Goal: Task Accomplishment & Management: Use online tool/utility

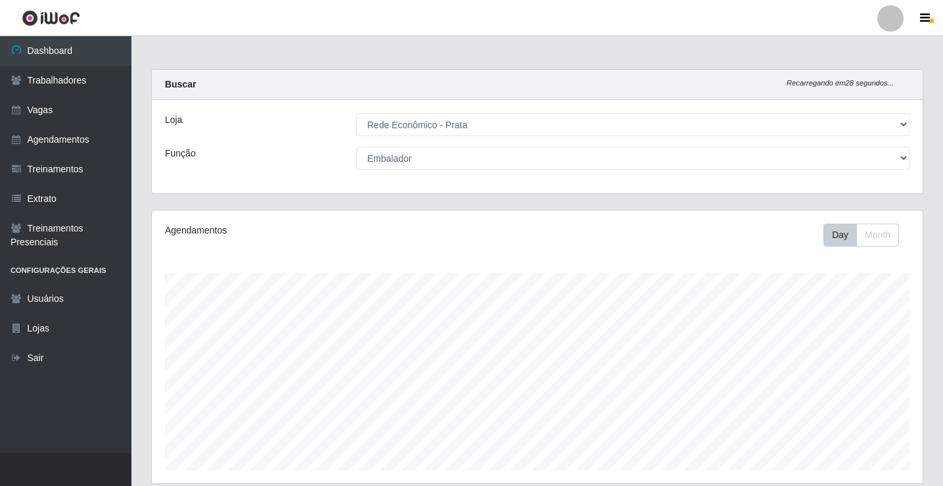
select select "192"
select select "1"
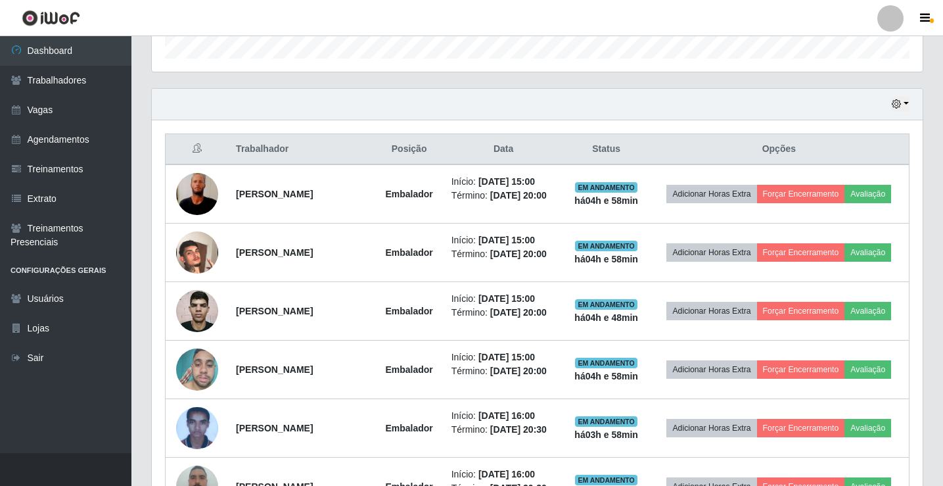
scroll to position [417, 0]
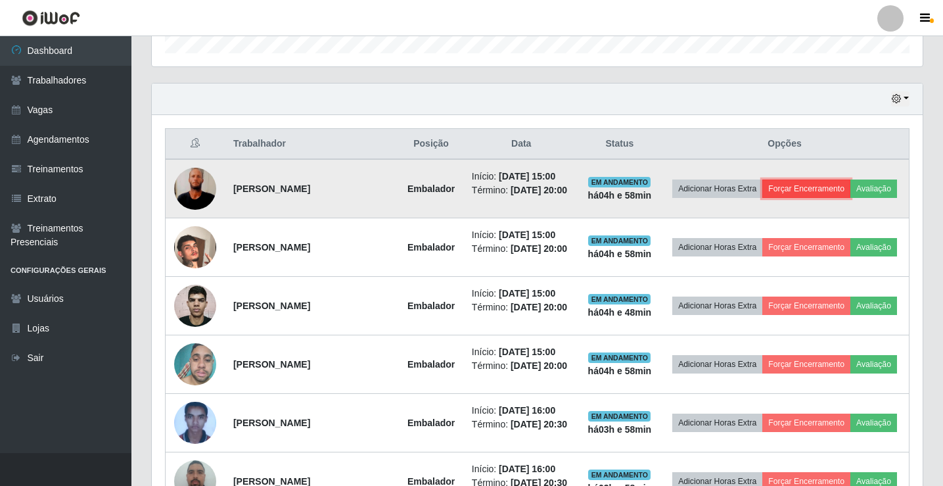
click at [819, 181] on button "Forçar Encerramento" at bounding box center [806, 188] width 88 height 18
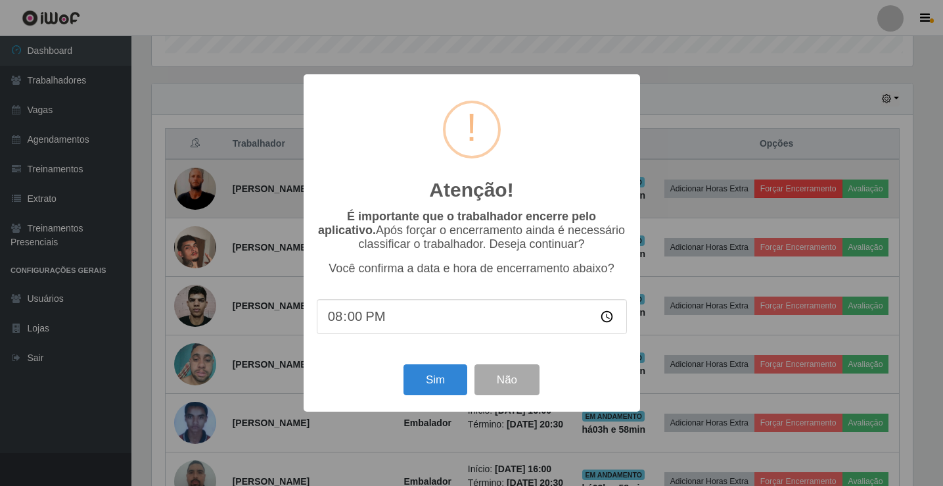
scroll to position [273, 764]
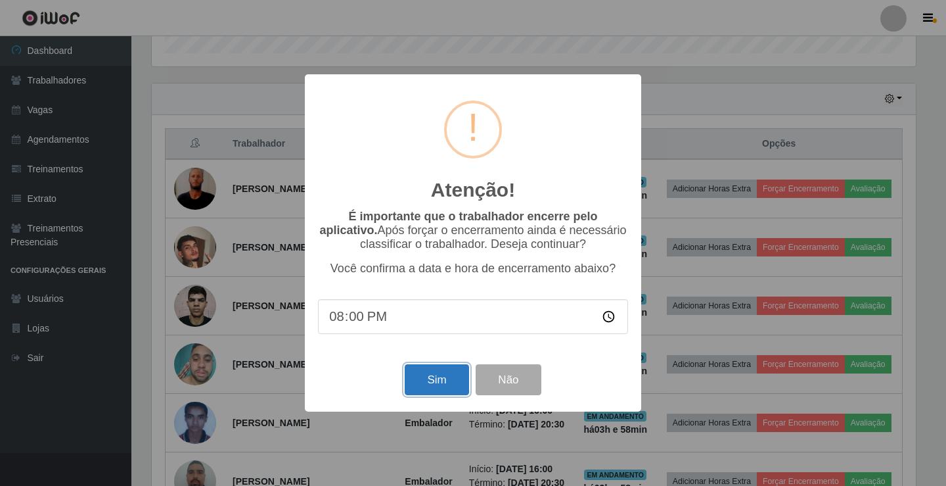
click at [456, 383] on button "Sim" at bounding box center [437, 379] width 64 height 31
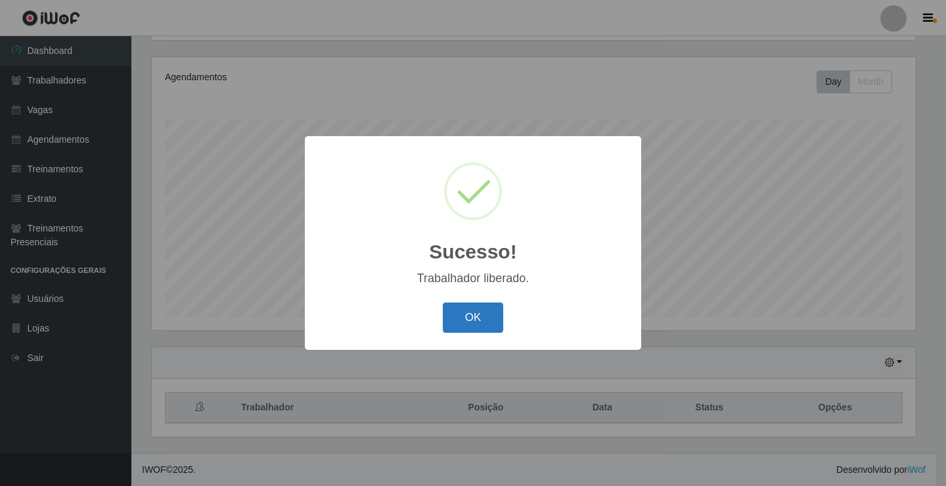
click at [474, 323] on button "OK" at bounding box center [473, 317] width 61 height 31
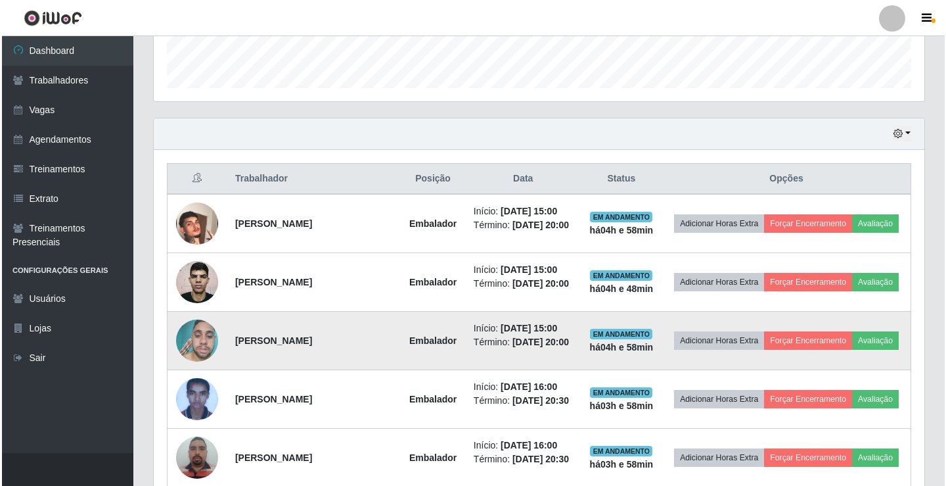
scroll to position [416, 0]
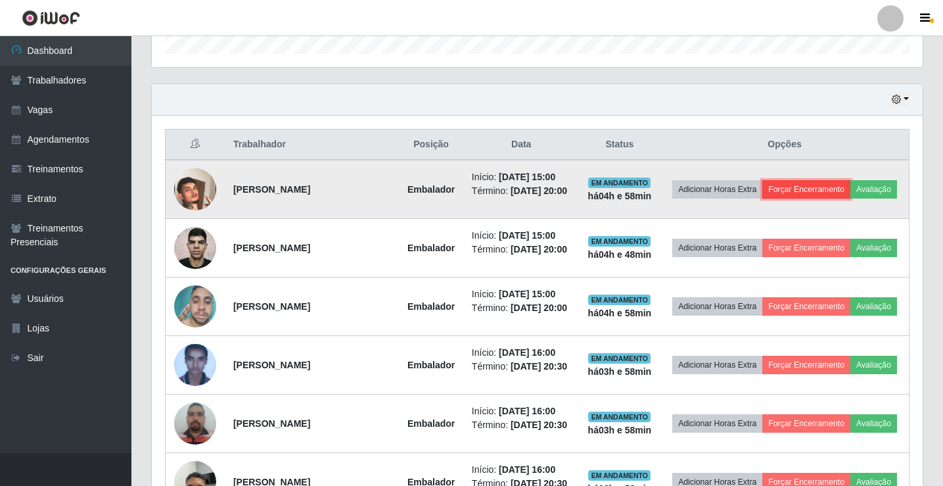
click at [849, 184] on button "Forçar Encerramento" at bounding box center [806, 189] width 88 height 18
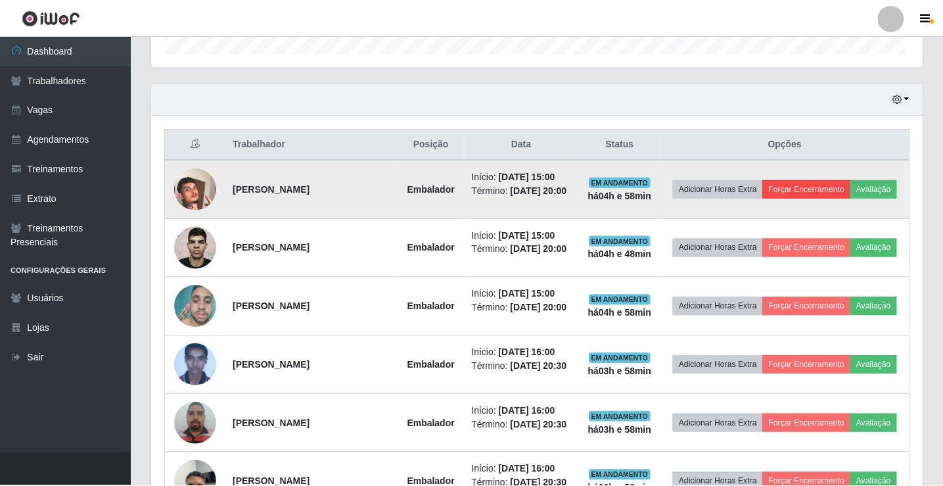
scroll to position [273, 764]
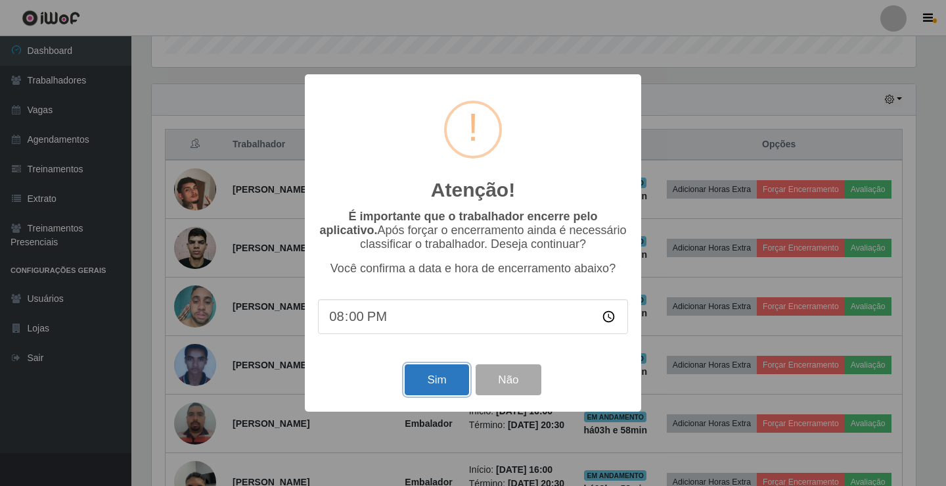
click at [441, 386] on button "Sim" at bounding box center [437, 379] width 64 height 31
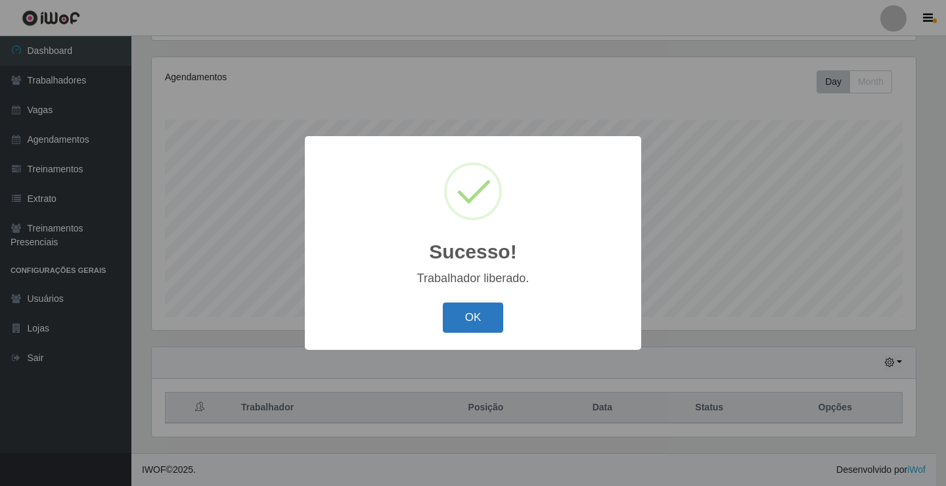
click at [467, 321] on button "OK" at bounding box center [473, 317] width 61 height 31
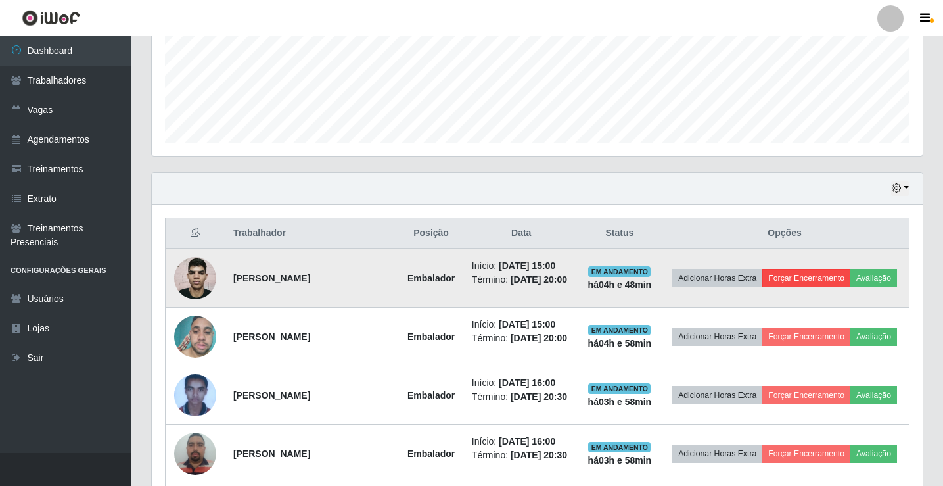
scroll to position [350, 0]
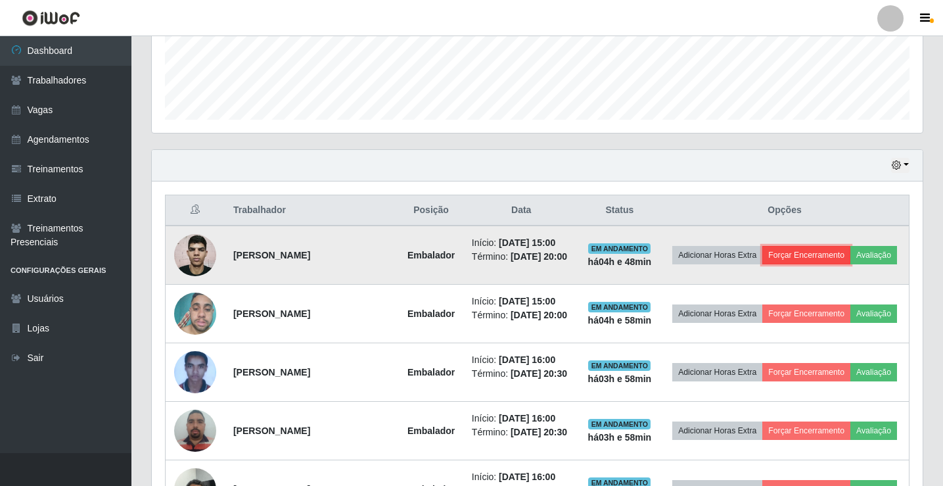
click at [825, 247] on button "Forçar Encerramento" at bounding box center [806, 255] width 88 height 18
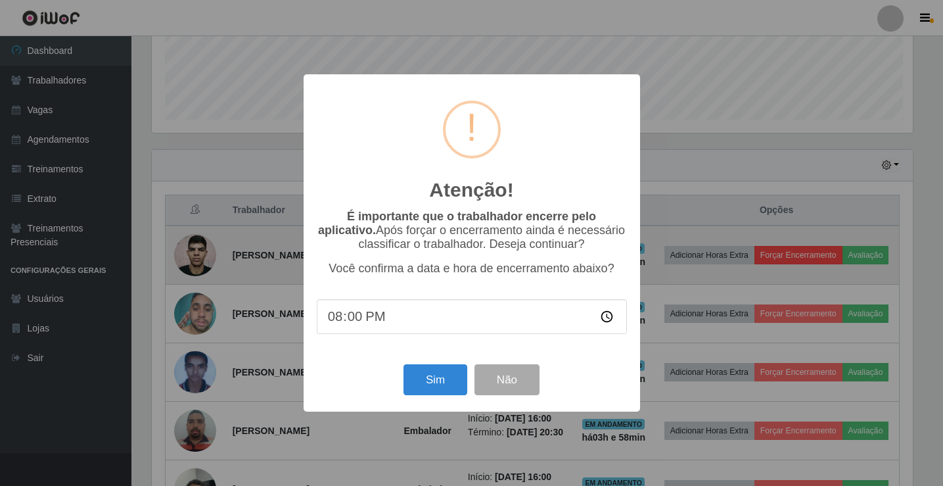
scroll to position [273, 764]
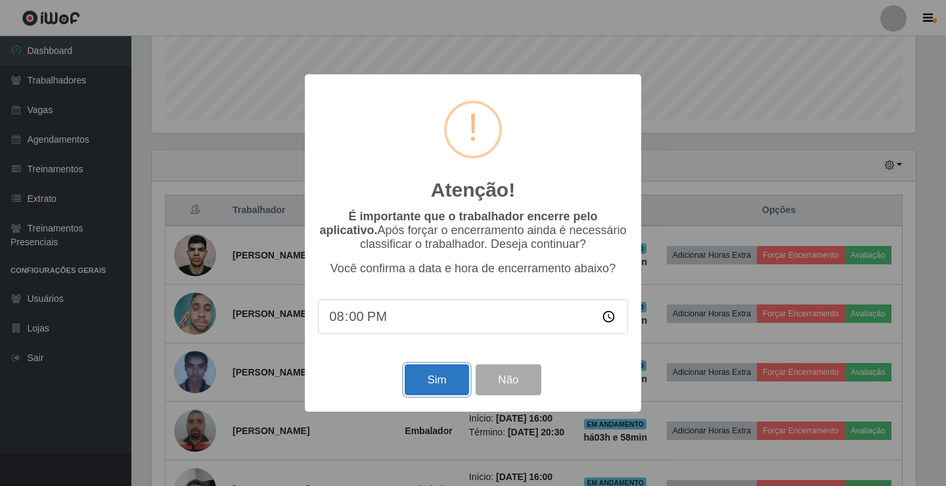
click at [432, 392] on button "Sim" at bounding box center [437, 379] width 64 height 31
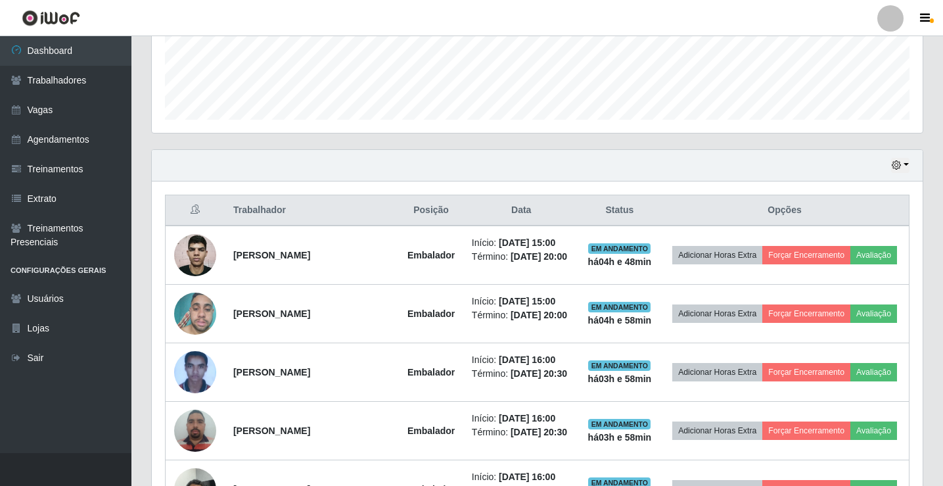
scroll to position [0, 0]
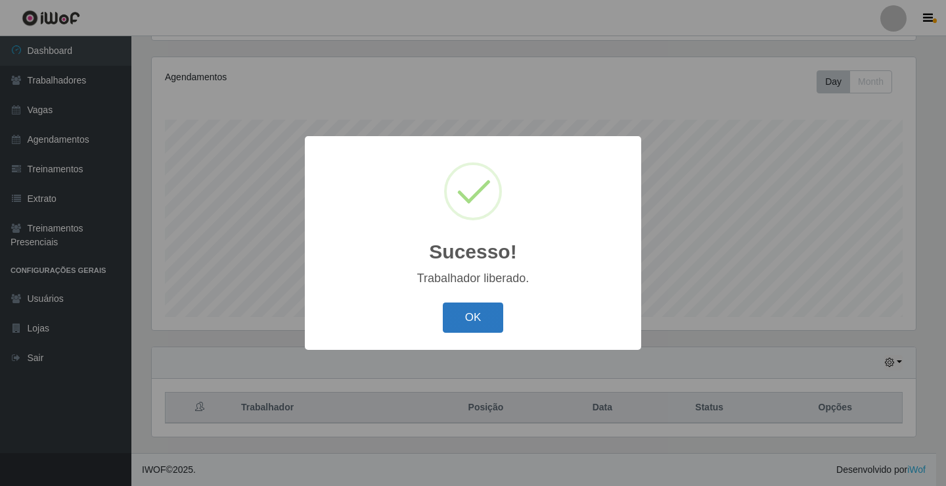
click at [476, 313] on button "OK" at bounding box center [473, 317] width 61 height 31
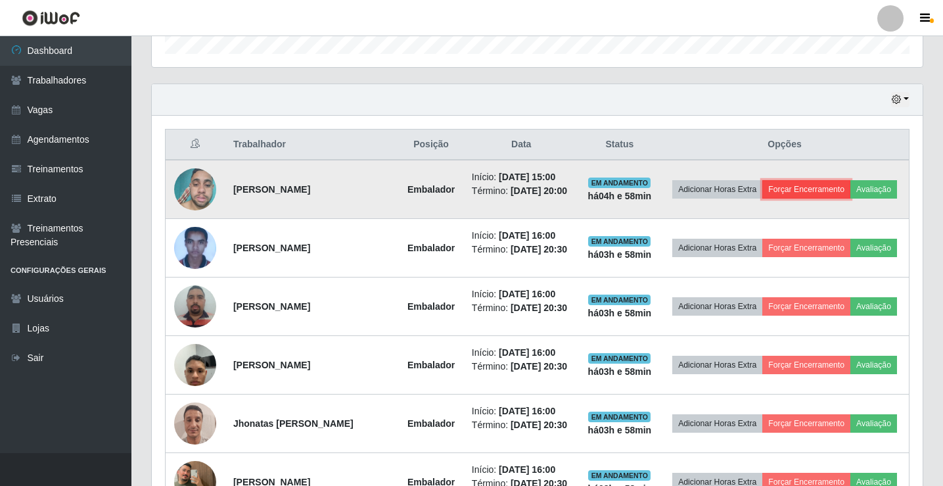
click at [849, 181] on button "Forçar Encerramento" at bounding box center [806, 189] width 88 height 18
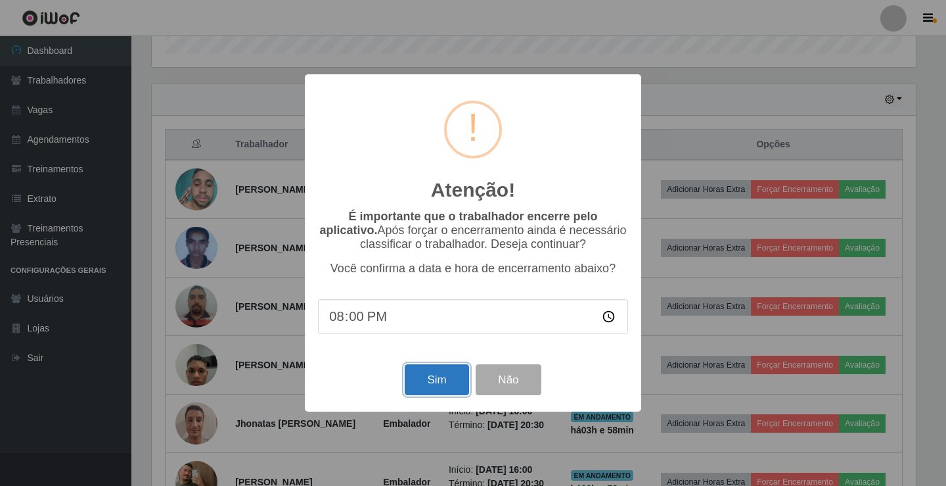
click at [444, 392] on button "Sim" at bounding box center [437, 379] width 64 height 31
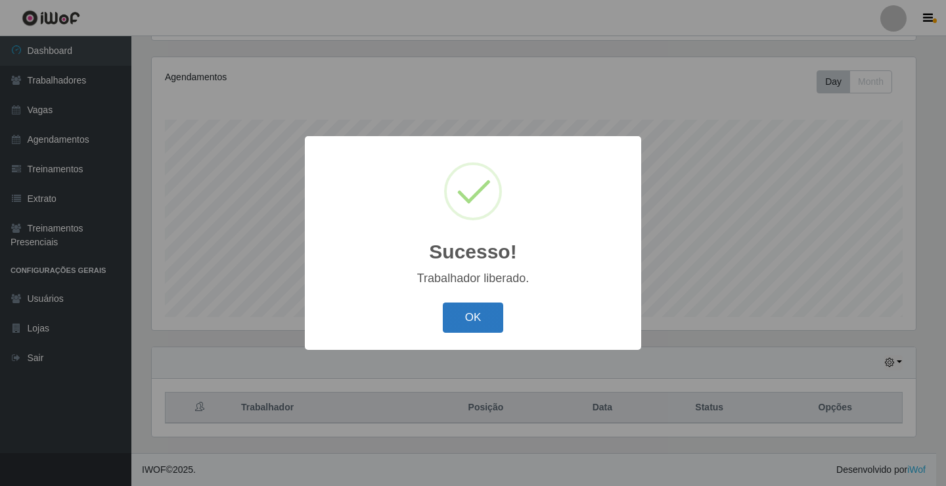
click at [477, 317] on button "OK" at bounding box center [473, 317] width 61 height 31
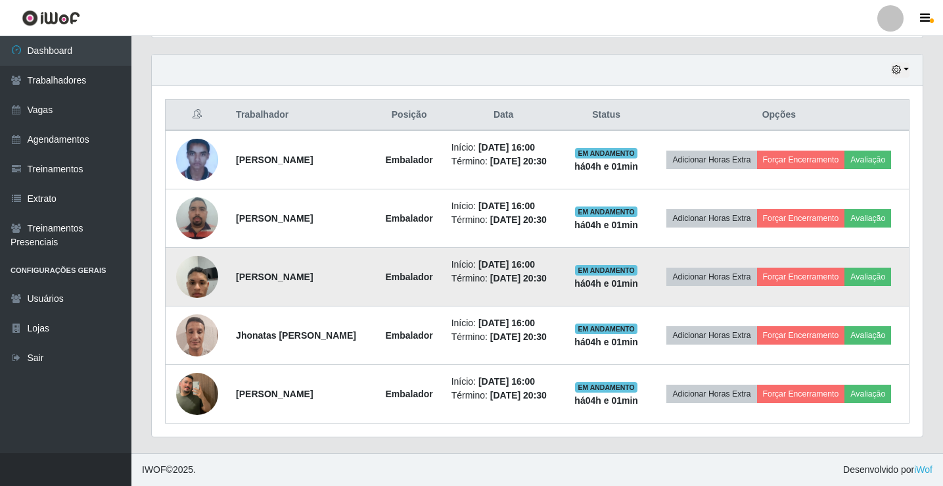
scroll to position [446, 0]
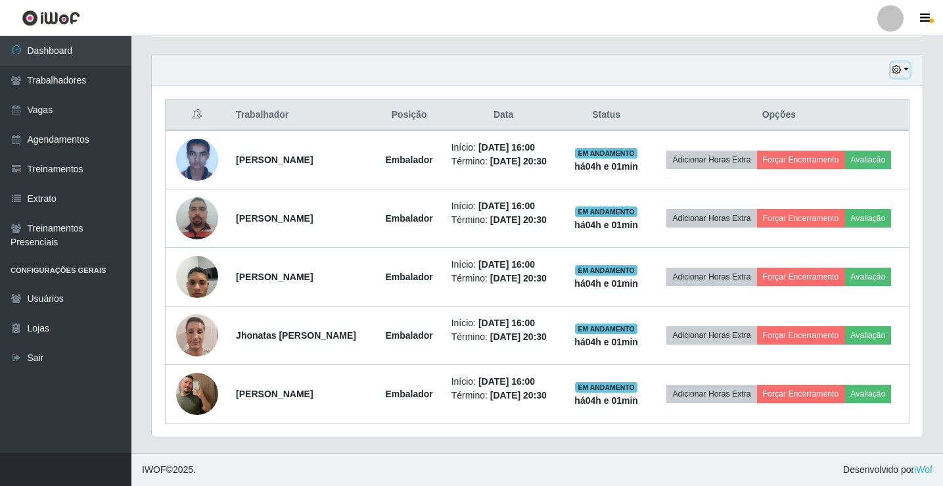
click at [905, 71] on button "button" at bounding box center [900, 69] width 18 height 15
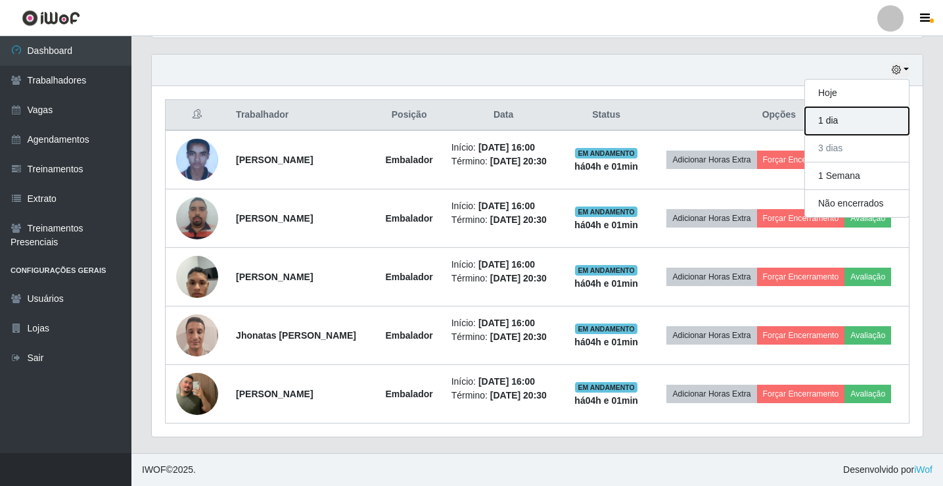
click at [851, 126] on button "1 dia" at bounding box center [857, 121] width 104 height 28
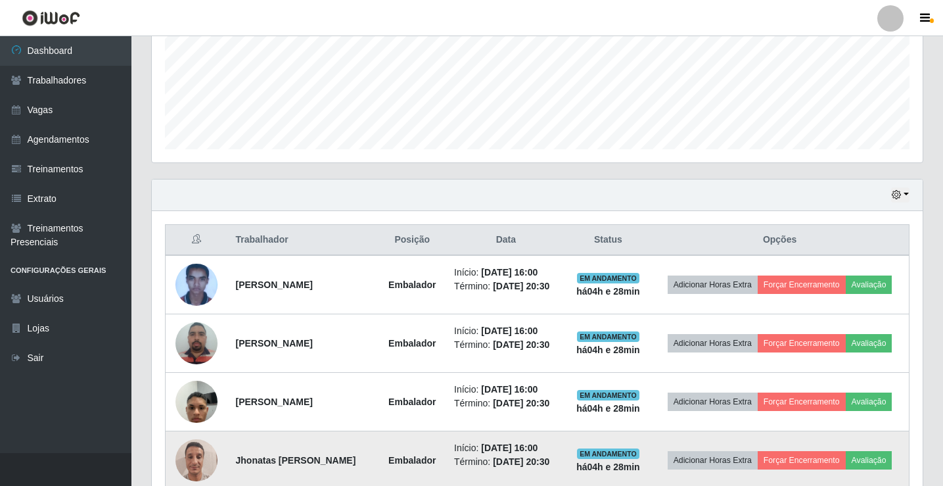
scroll to position [394, 0]
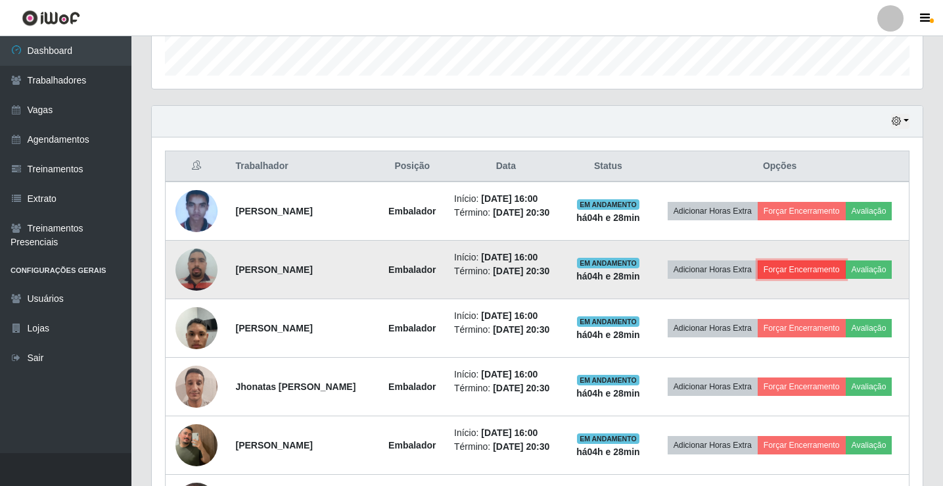
click at [810, 270] on button "Forçar Encerramento" at bounding box center [802, 269] width 88 height 18
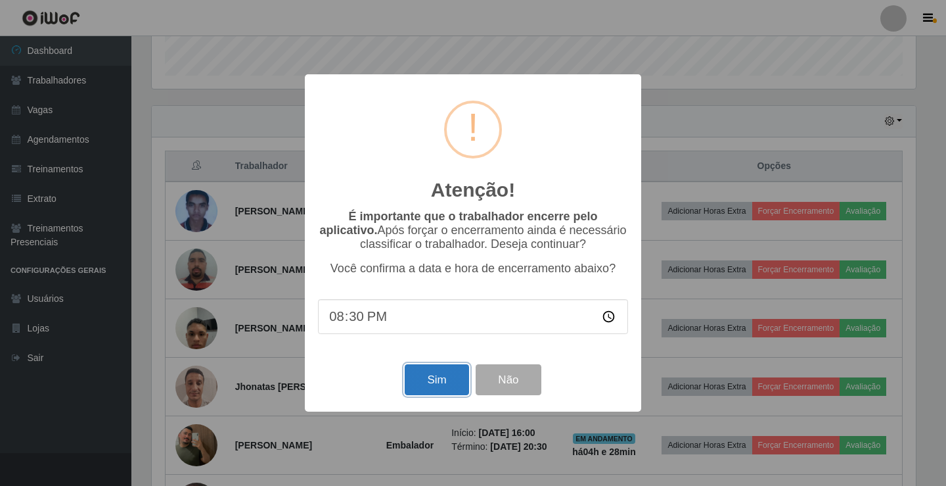
click at [450, 381] on button "Sim" at bounding box center [437, 379] width 64 height 31
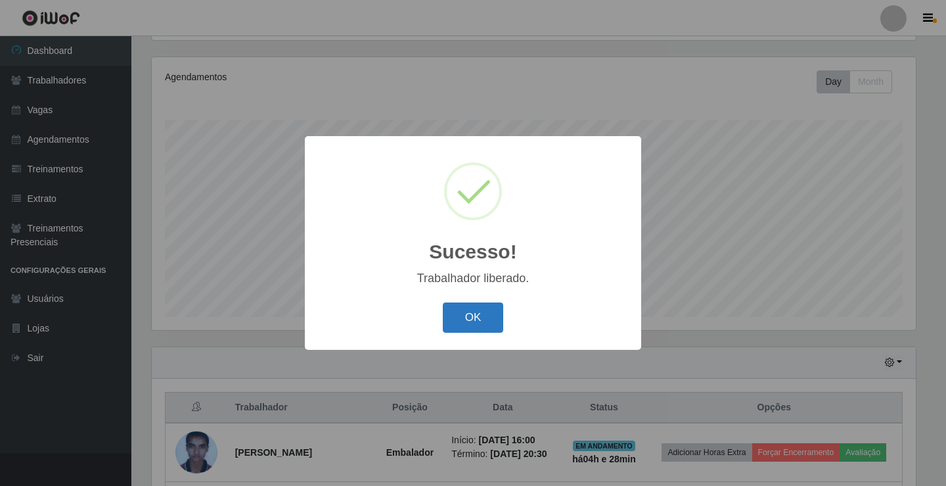
click at [447, 316] on button "OK" at bounding box center [473, 317] width 61 height 31
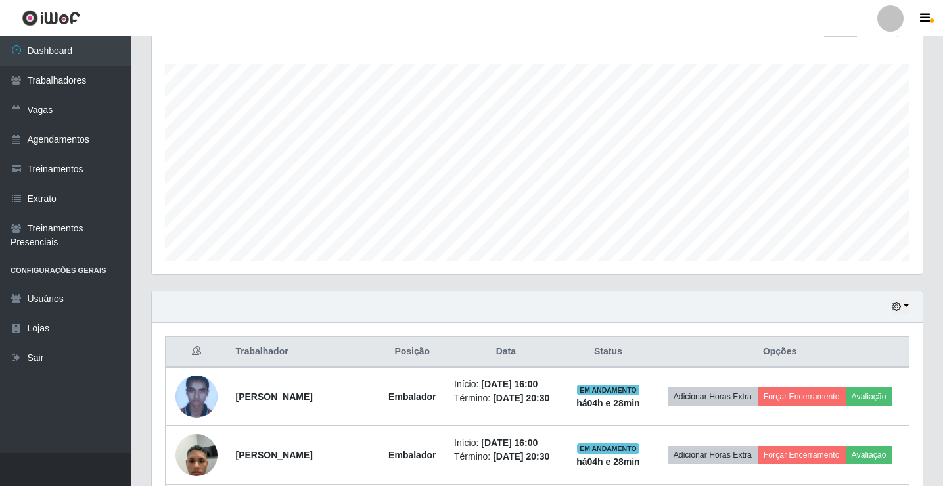
scroll to position [285, 0]
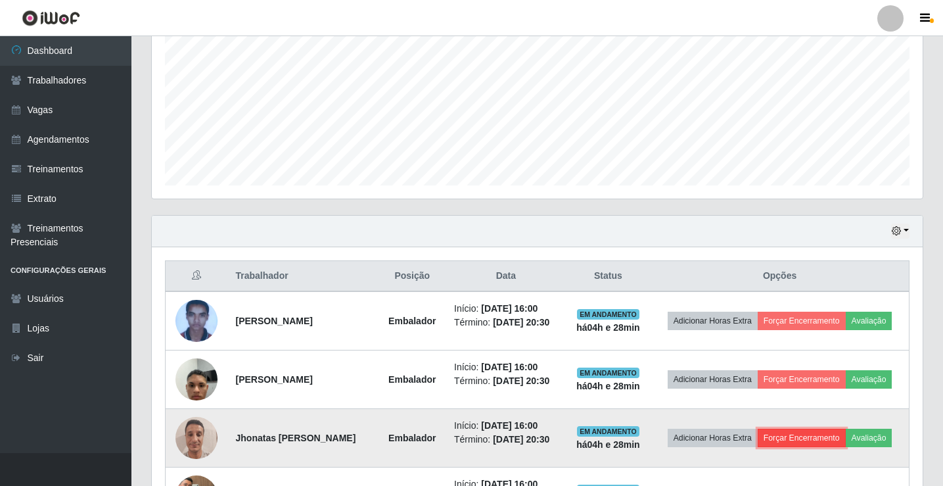
click at [785, 438] on button "Forçar Encerramento" at bounding box center [802, 438] width 88 height 18
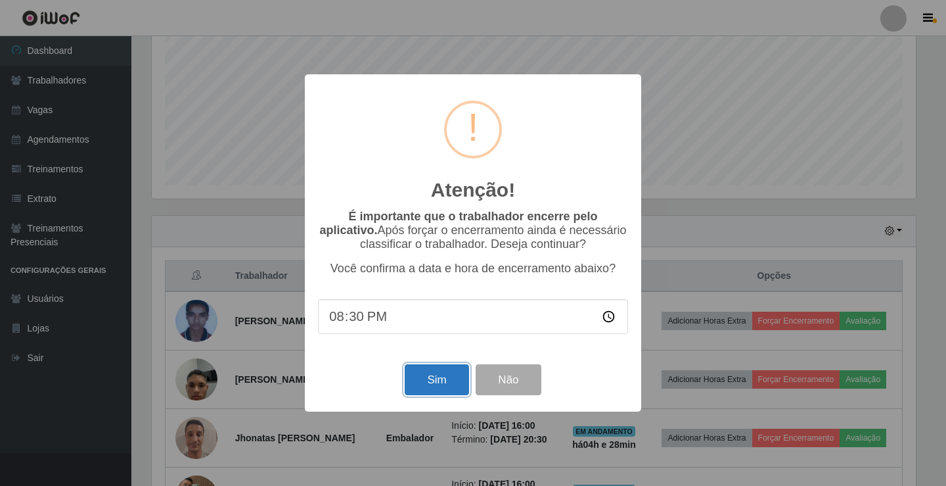
click at [426, 379] on button "Sim" at bounding box center [437, 379] width 64 height 31
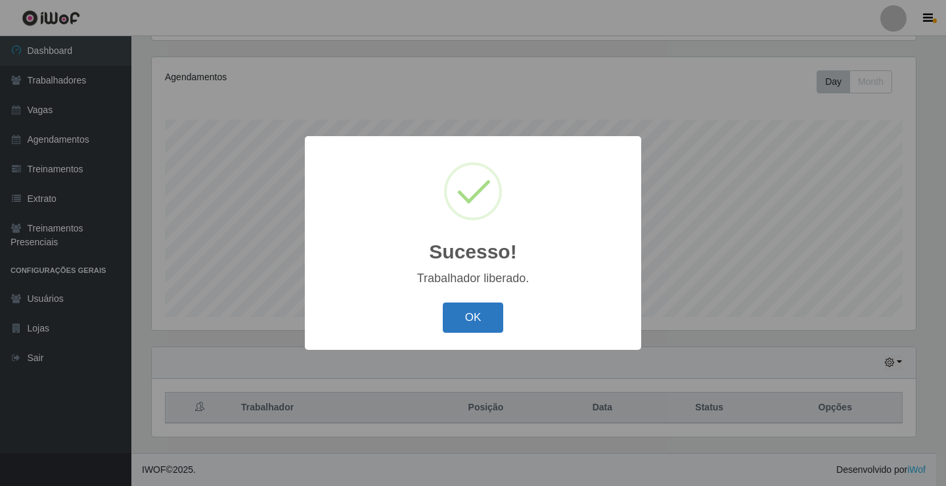
click at [450, 315] on button "OK" at bounding box center [473, 317] width 61 height 31
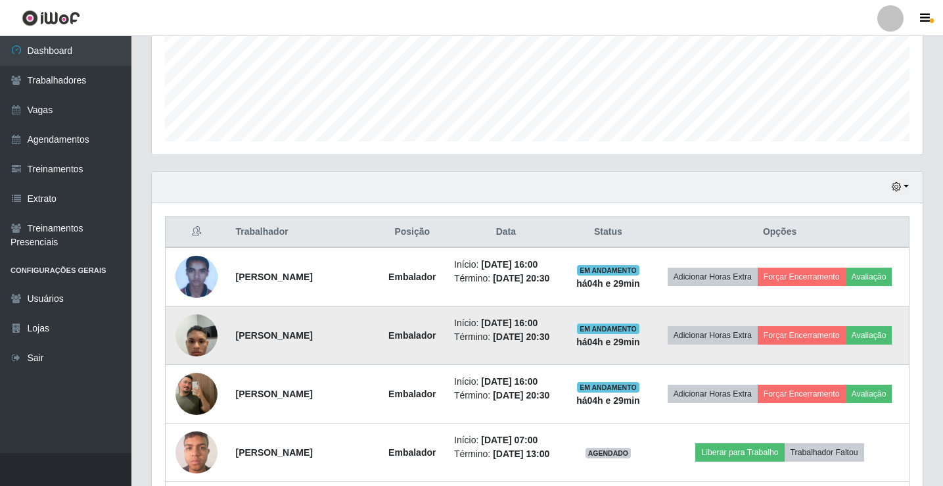
scroll to position [350, 0]
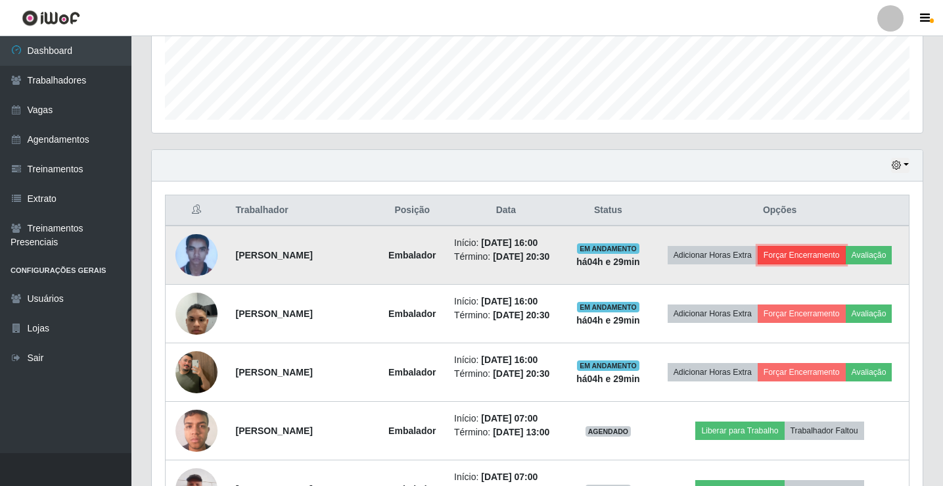
click at [803, 255] on button "Forçar Encerramento" at bounding box center [802, 255] width 88 height 18
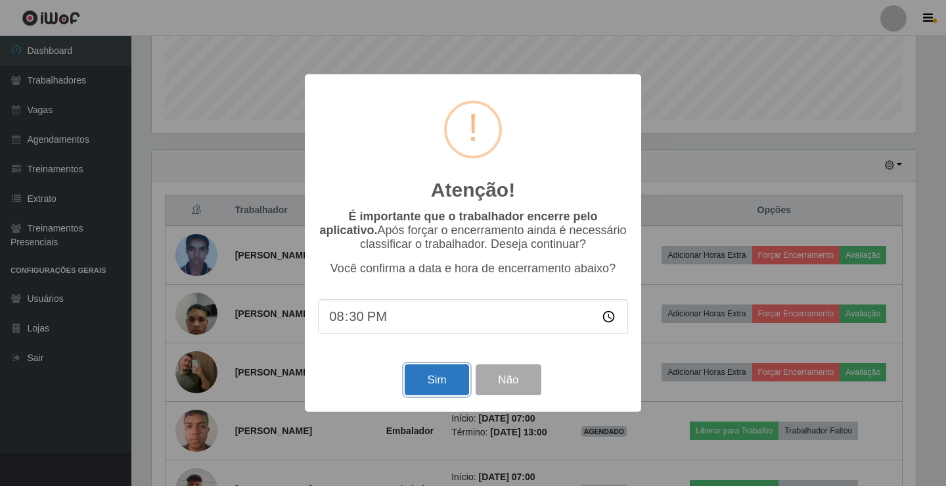
click at [454, 382] on button "Sim" at bounding box center [437, 379] width 64 height 31
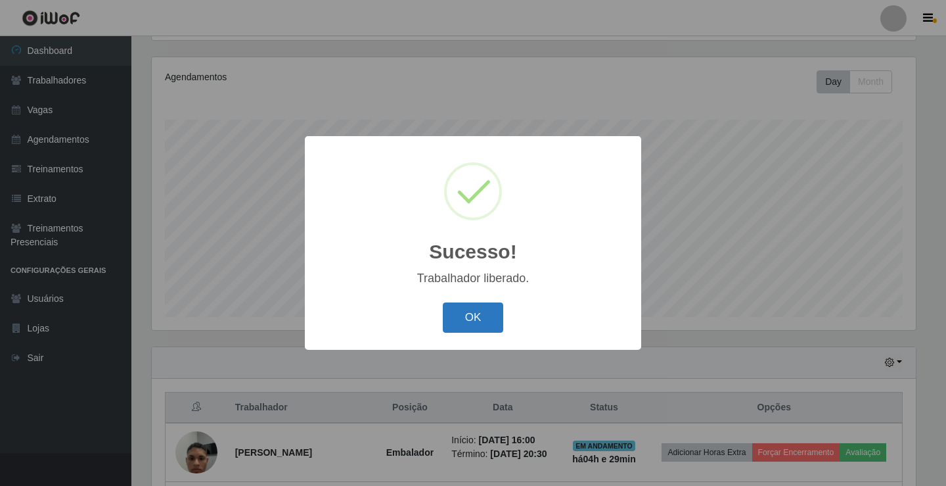
click at [480, 319] on button "OK" at bounding box center [473, 317] width 61 height 31
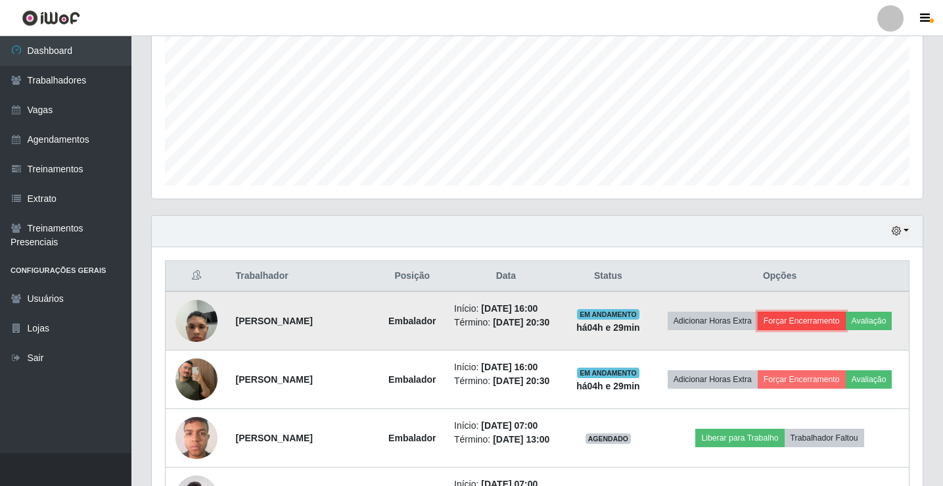
click at [804, 317] on button "Forçar Encerramento" at bounding box center [802, 321] width 88 height 18
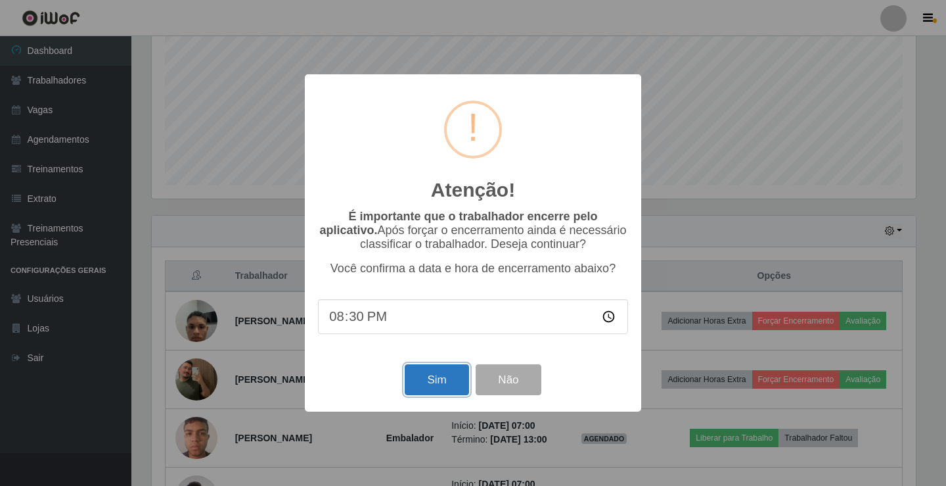
click at [465, 381] on button "Sim" at bounding box center [437, 379] width 64 height 31
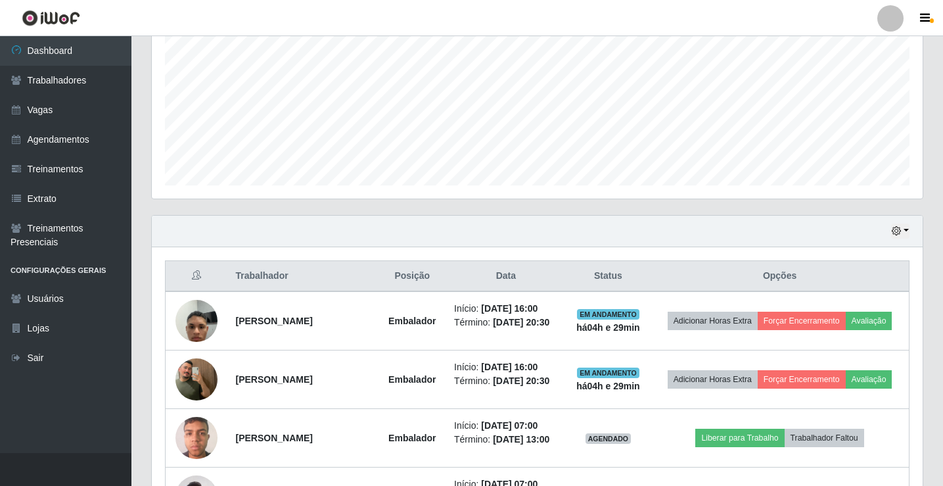
scroll to position [657019, 656527]
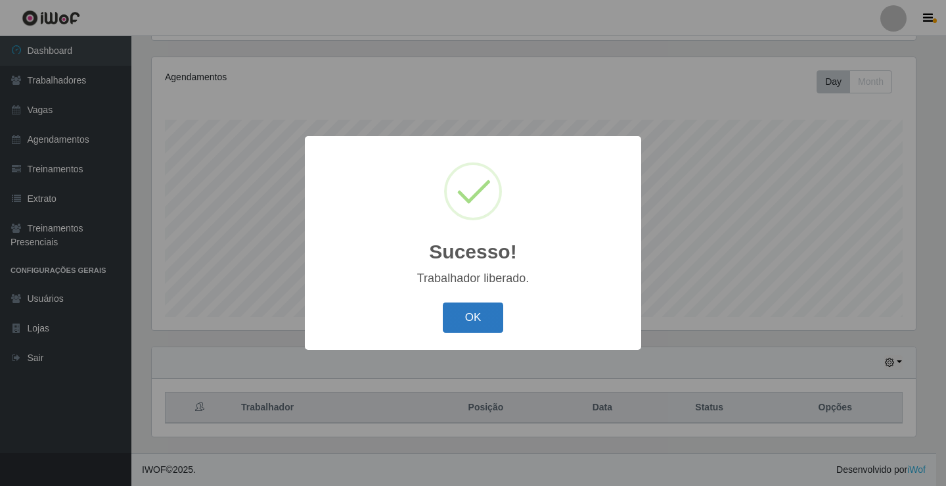
click at [486, 314] on button "OK" at bounding box center [473, 317] width 61 height 31
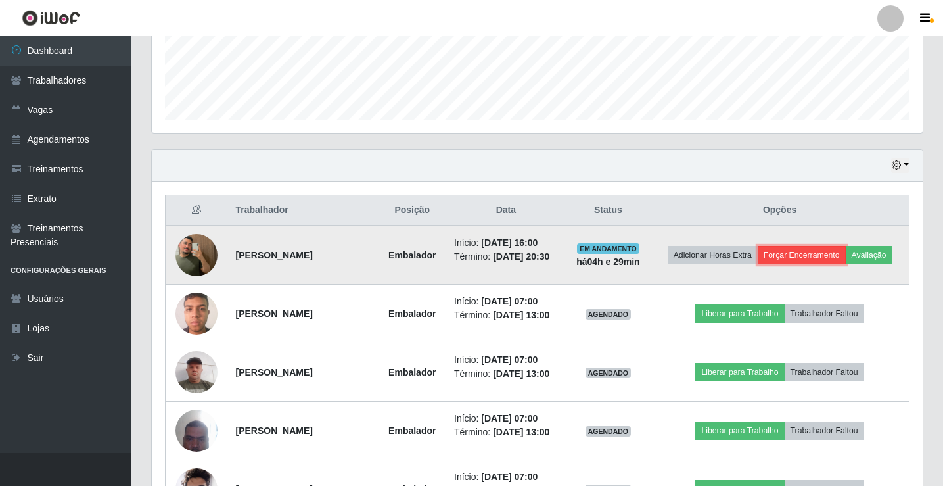
click at [797, 253] on button "Forçar Encerramento" at bounding box center [802, 255] width 88 height 18
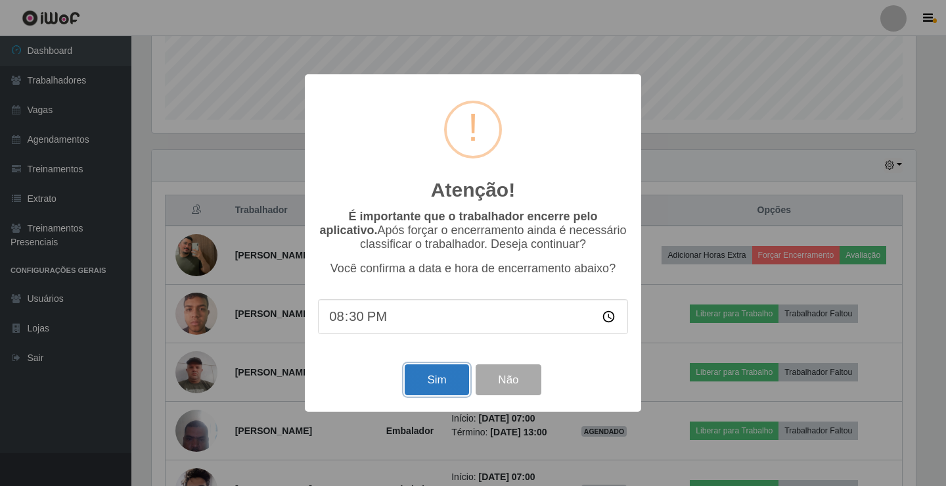
click at [444, 379] on button "Sim" at bounding box center [437, 379] width 64 height 31
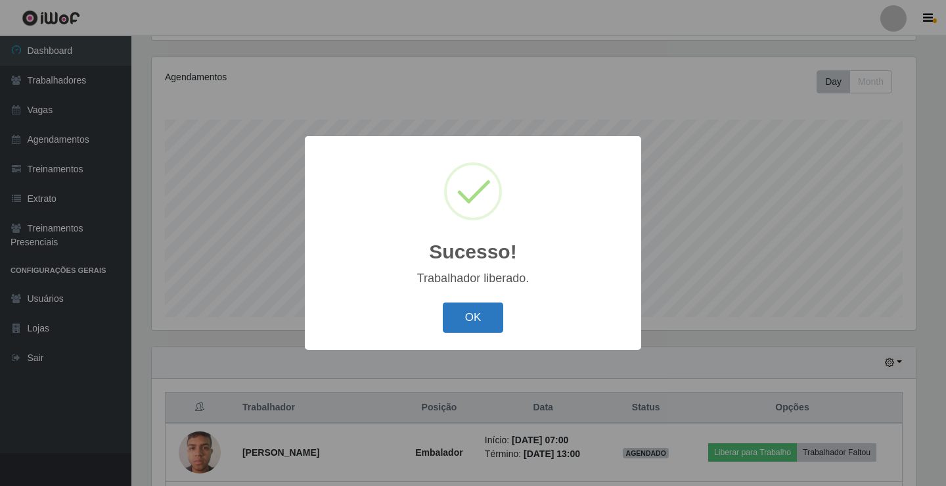
click at [466, 315] on button "OK" at bounding box center [473, 317] width 61 height 31
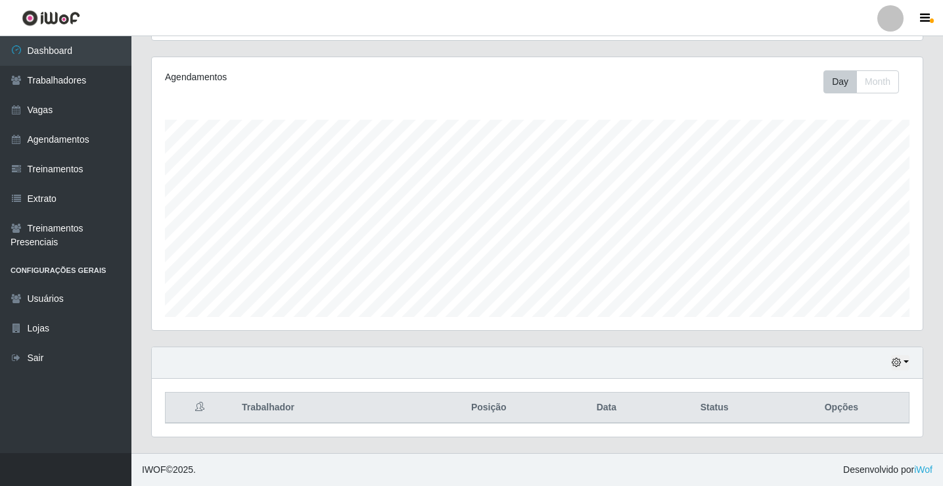
scroll to position [219, 0]
